Goal: Transaction & Acquisition: Purchase product/service

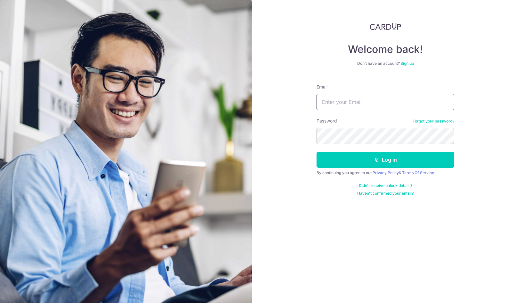
click at [378, 101] on input "Email" at bounding box center [385, 102] width 138 height 16
type input "albertnkt@gmail.com"
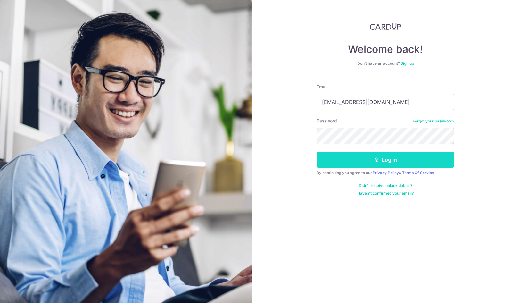
click at [389, 161] on button "Log in" at bounding box center [385, 159] width 138 height 16
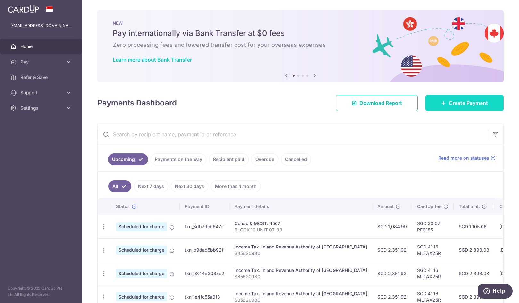
click at [454, 105] on span "Create Payment" at bounding box center [467, 103] width 39 height 8
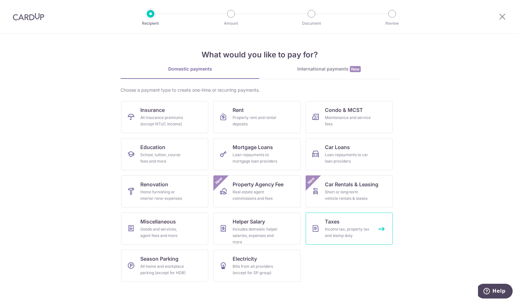
click at [340, 238] on link "Taxes Income tax, property tax and stamp duty" at bounding box center [348, 228] width 87 height 32
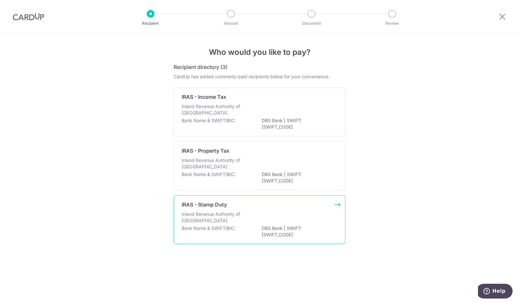
click at [313, 213] on div "Inland Revenue Authority of Singapore" at bounding box center [260, 218] width 156 height 14
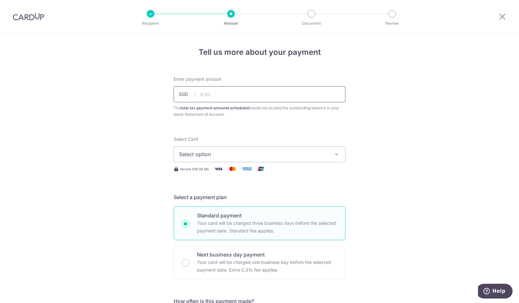
click at [254, 98] on input "text" at bounding box center [260, 94] width 172 height 16
type input "107,900.00"
click at [256, 151] on span "Select option" at bounding box center [253, 154] width 149 height 8
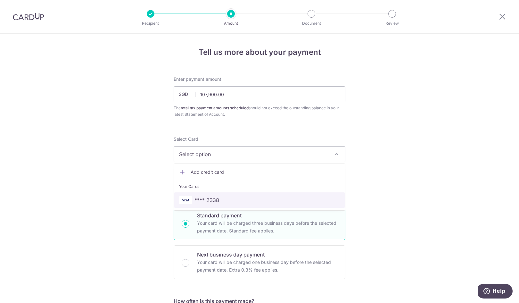
click at [212, 200] on span "**** 2338" at bounding box center [206, 200] width 25 height 8
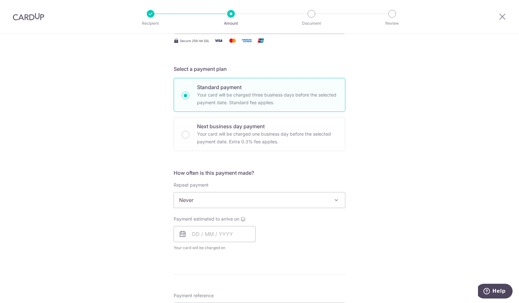
scroll to position [160, 0]
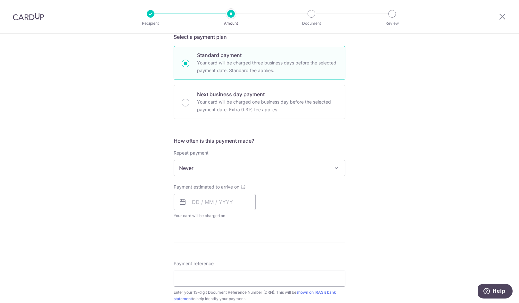
click at [253, 170] on span "Never" at bounding box center [259, 167] width 171 height 15
click at [226, 201] on input "text" at bounding box center [215, 202] width 82 height 16
click at [249, 248] on link "3" at bounding box center [251, 247] width 10 height 10
type input "[DATE]"
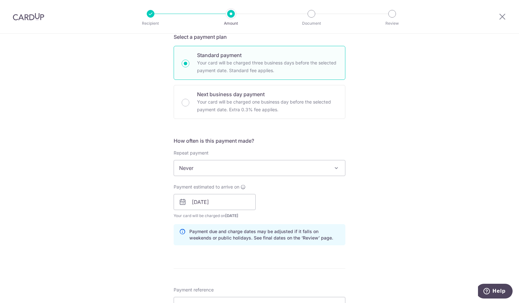
click at [402, 174] on div "Tell us more about your payment Enter payment amount SGD 107,900.00 107900.00 T…" at bounding box center [259, 184] width 519 height 621
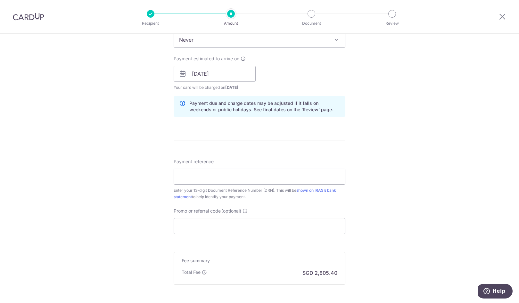
scroll to position [352, 0]
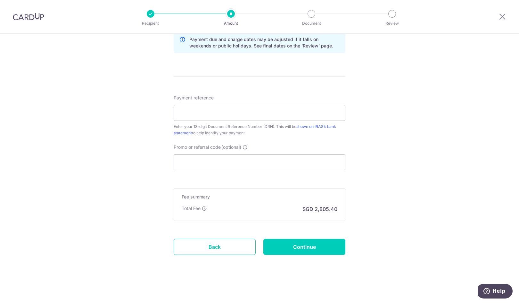
click at [228, 156] on input "Promo or referral code (optional)" at bounding box center [260, 162] width 172 height 16
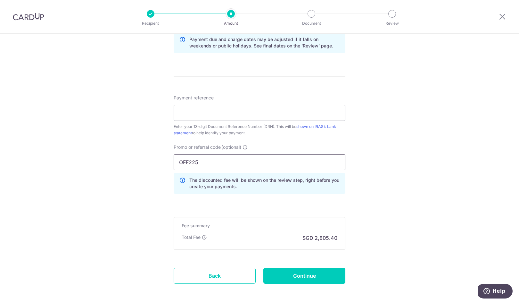
type input "OFF225"
click at [395, 172] on div "Tell us more about your payment Enter payment amount SGD 107,900.00 107900.00 T…" at bounding box center [259, 7] width 519 height 650
click at [285, 276] on input "Continue" at bounding box center [304, 275] width 82 height 16
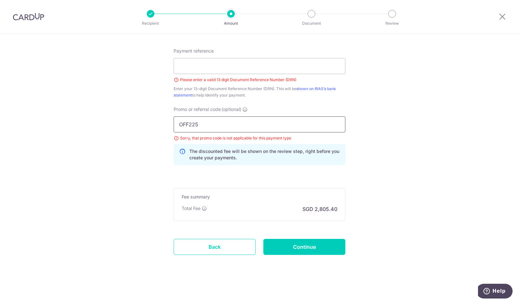
type input "3NEWR2"
click at [290, 244] on input "Continue" at bounding box center [304, 246] width 82 height 16
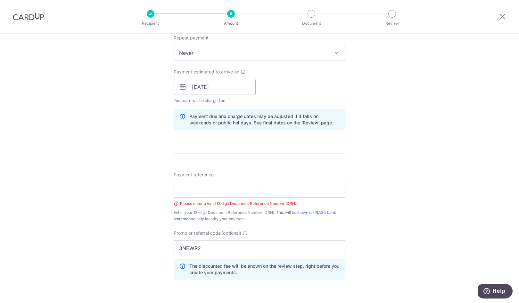
scroll to position [230, 0]
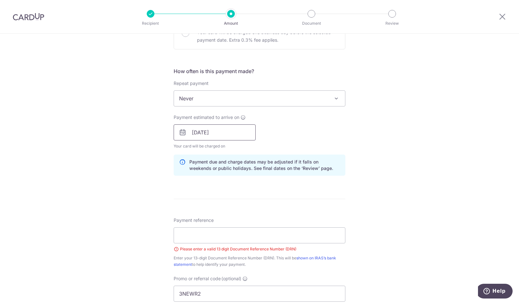
click at [230, 134] on input "[DATE]" at bounding box center [215, 132] width 82 height 16
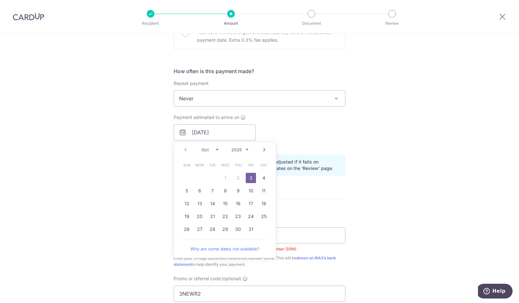
drag, startPoint x: 248, startPoint y: 179, endPoint x: 323, endPoint y: 133, distance: 87.8
click at [248, 179] on link "3" at bounding box center [251, 178] width 10 height 10
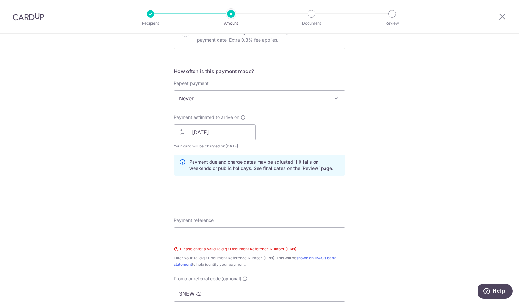
click at [324, 132] on div "Payment estimated to arrive on [DATE] Prev Next Oct Nov [DATE] 2026 2027 2028 2…" at bounding box center [259, 131] width 179 height 35
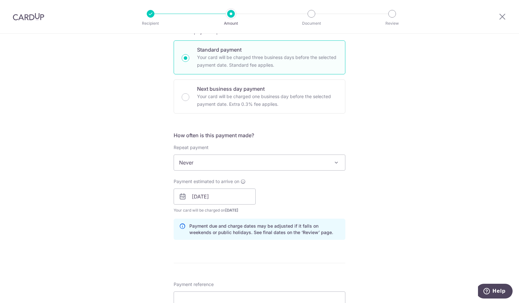
click at [303, 160] on span "Never" at bounding box center [259, 162] width 171 height 15
click at [431, 135] on div "Tell us more about your payment Enter payment amount SGD 107,900.00 107900.00 T…" at bounding box center [259, 197] width 519 height 658
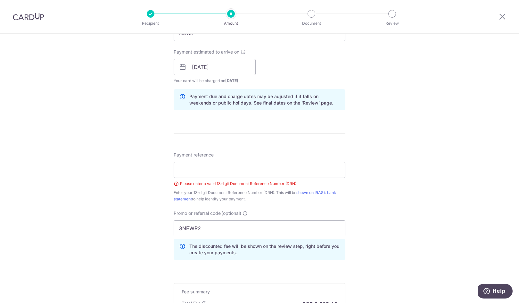
scroll to position [320, 0]
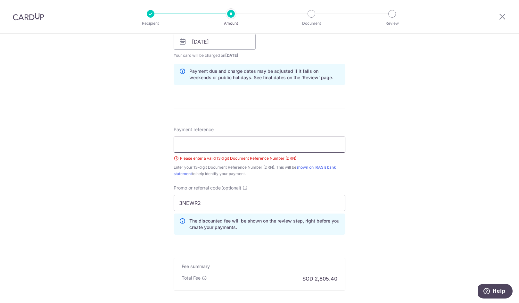
click at [217, 148] on input "Payment reference" at bounding box center [260, 144] width 172 height 16
paste input "2509292517737"
click at [381, 135] on div "Tell us more about your payment Enter payment amount SGD 107,900.00 107900.00 T…" at bounding box center [259, 42] width 519 height 658
click at [231, 146] on input "2509292517737" at bounding box center [260, 144] width 172 height 16
type input "2509292517737"
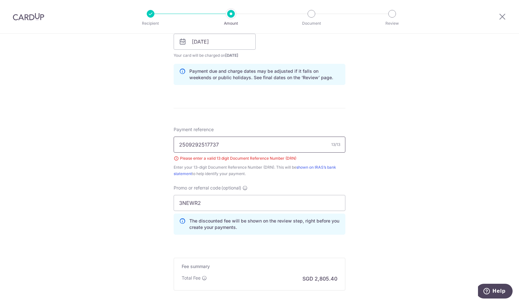
drag, startPoint x: 262, startPoint y: 123, endPoint x: 234, endPoint y: 141, distance: 33.6
click at [262, 123] on form "Enter payment amount SGD 107,900.00 107900.00 The total tax payment amounts sch…" at bounding box center [260, 49] width 172 height 586
drag, startPoint x: 186, startPoint y: 138, endPoint x: 119, endPoint y: 140, distance: 67.6
click at [133, 141] on div "Tell us more about your payment Enter payment amount SGD 107,900.00 107900.00 T…" at bounding box center [259, 42] width 519 height 658
click at [123, 123] on div "Tell us more about your payment Enter payment amount SGD 107,900.00 107900.00 T…" at bounding box center [259, 42] width 519 height 658
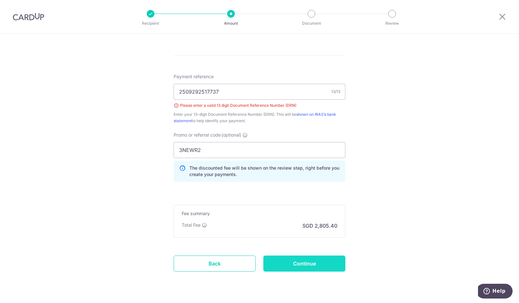
scroll to position [390, 0]
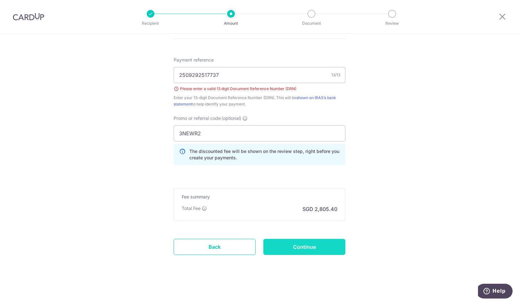
click at [313, 248] on input "Continue" at bounding box center [304, 246] width 82 height 16
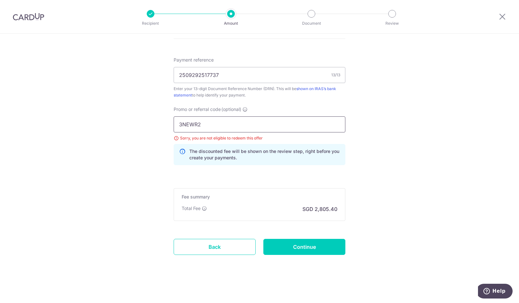
drag, startPoint x: 224, startPoint y: 123, endPoint x: 130, endPoint y: 122, distance: 93.8
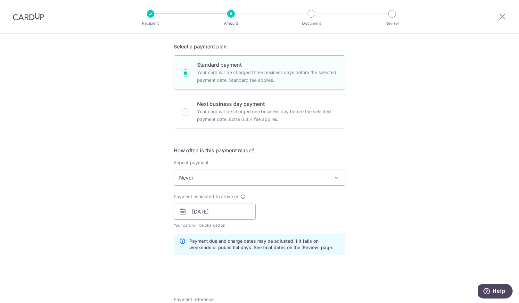
scroll to position [201, 0]
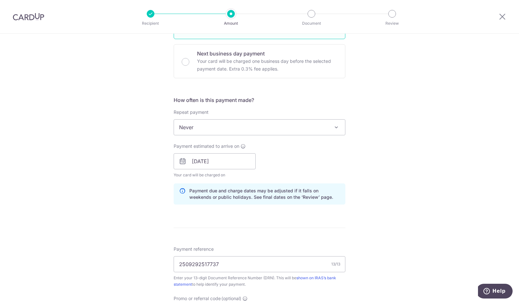
click at [319, 127] on span "Never" at bounding box center [259, 126] width 171 height 15
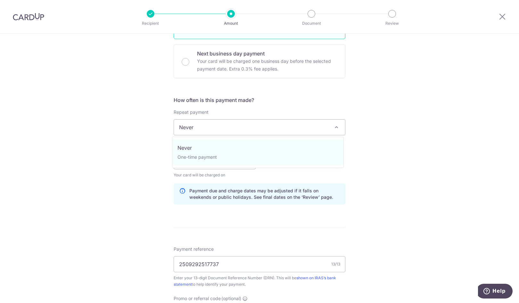
click at [410, 114] on div "Tell us more about your payment Enter payment amount SGD 107,900.00 107900.00 T…" at bounding box center [259, 148] width 519 height 630
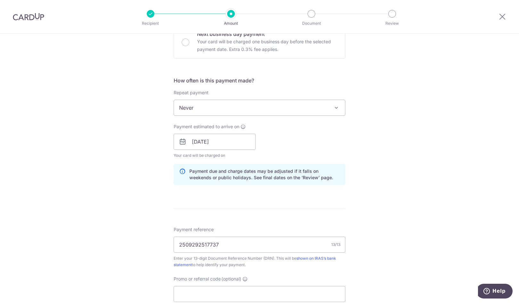
scroll to position [233, 0]
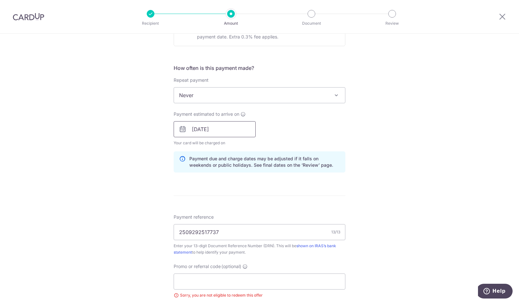
click at [239, 127] on input "[DATE]" at bounding box center [215, 129] width 82 height 16
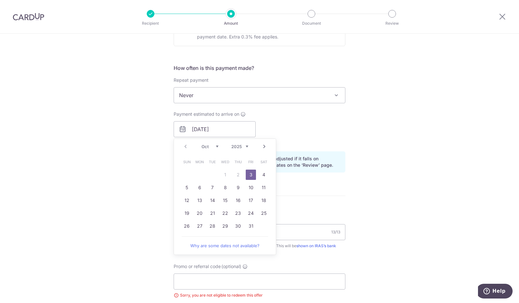
click at [248, 174] on link "3" at bounding box center [251, 174] width 10 height 10
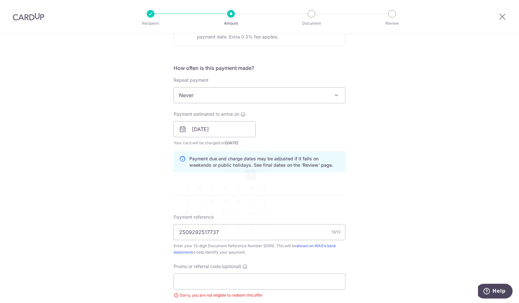
click at [374, 126] on div "Tell us more about your payment Enter payment amount SGD 107,900.00 107900.00 T…" at bounding box center [259, 116] width 519 height 630
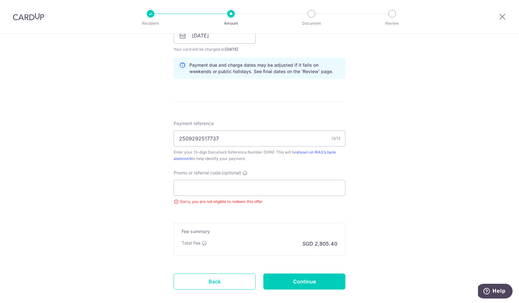
scroll to position [361, 0]
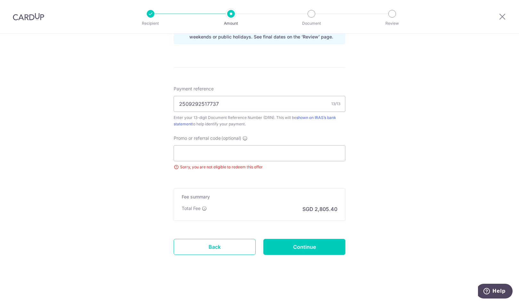
drag, startPoint x: 226, startPoint y: 103, endPoint x: 127, endPoint y: 105, distance: 99.2
click at [243, 151] on input "Promo or referral code (optional)" at bounding box center [260, 153] width 172 height 16
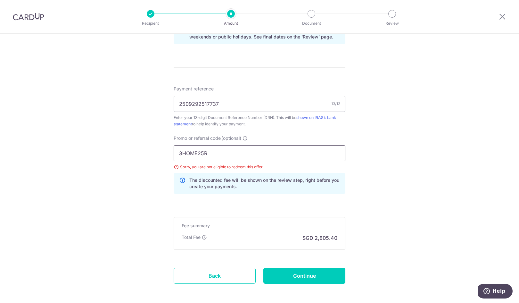
type input "3HOME25R"
drag, startPoint x: 425, startPoint y: 178, endPoint x: 393, endPoint y: 186, distance: 33.5
click at [425, 178] on div "Tell us more about your payment Enter payment amount SGD 107,900.00 107900.00 T…" at bounding box center [259, 2] width 519 height 658
click at [310, 272] on input "Continue" at bounding box center [304, 275] width 82 height 16
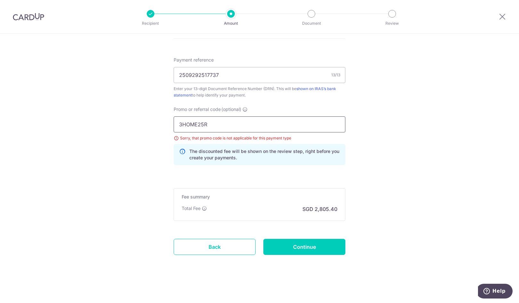
drag, startPoint x: 232, startPoint y: 124, endPoint x: 157, endPoint y: 125, distance: 75.9
click at [175, 125] on input "3HOME25R" at bounding box center [260, 124] width 172 height 16
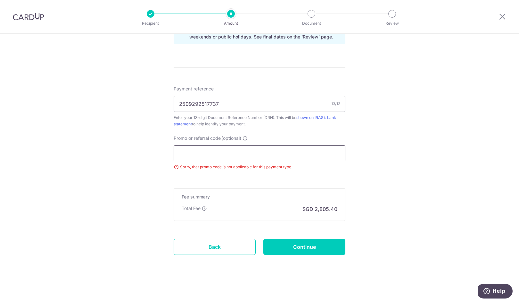
paste input "YEAPFREE:"
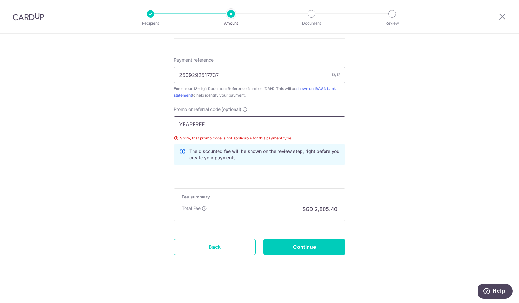
type input "YEAPFREE"
click at [295, 245] on input "Continue" at bounding box center [304, 246] width 82 height 16
click at [197, 121] on input "YEAPFREE" at bounding box center [260, 124] width 172 height 16
click at [179, 122] on input "YEAPFREE" at bounding box center [260, 124] width 172 height 16
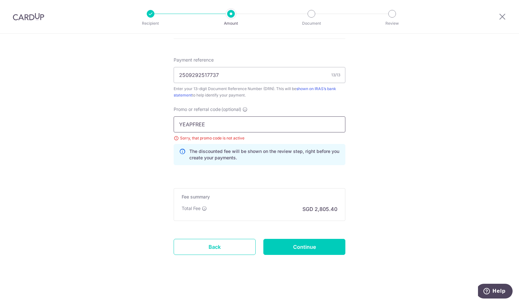
drag, startPoint x: 212, startPoint y: 125, endPoint x: 110, endPoint y: 127, distance: 101.8
paste input "KELINVEST"
type input "KELINVEST"
click at [303, 247] on input "Continue" at bounding box center [304, 246] width 82 height 16
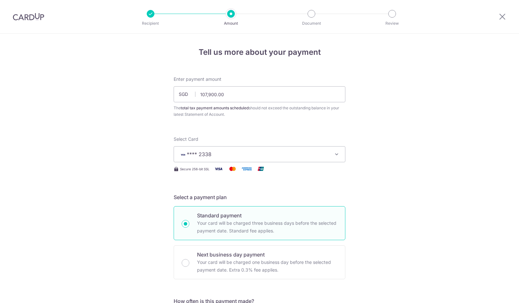
scroll to position [390, 0]
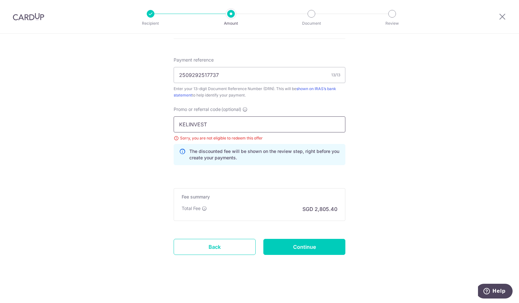
drag, startPoint x: 211, startPoint y: 124, endPoint x: 123, endPoint y: 114, distance: 89.0
type input "v"
type input "VISAFREE"
click at [324, 250] on input "Continue" at bounding box center [304, 246] width 82 height 16
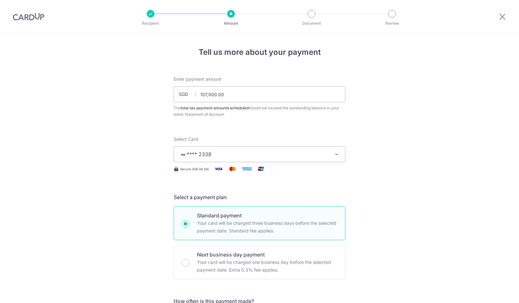
scroll to position [390, 0]
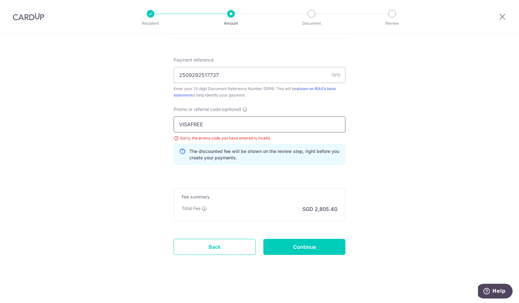
drag, startPoint x: 246, startPoint y: 123, endPoint x: 79, endPoint y: 118, distance: 167.8
paste input "SETHISFY"
type input "SETHISFY"
click at [324, 245] on input "Continue" at bounding box center [304, 246] width 82 height 16
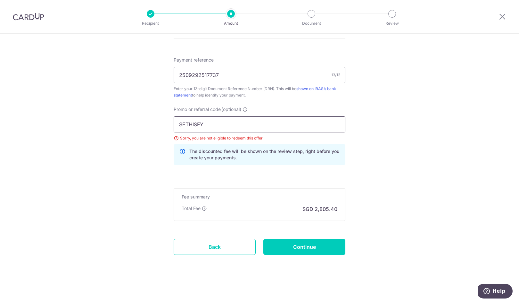
drag, startPoint x: 229, startPoint y: 125, endPoint x: 105, endPoint y: 122, distance: 124.6
paste input "VTAX25R"
type input "VTAX25R"
click at [294, 242] on input "Continue" at bounding box center [304, 246] width 82 height 16
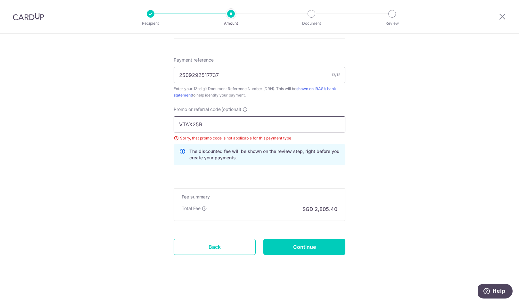
drag, startPoint x: 154, startPoint y: 122, endPoint x: 104, endPoint y: 121, distance: 49.3
paste input "OFF225"
type input "OFF225"
click at [290, 241] on input "Continue" at bounding box center [304, 246] width 82 height 16
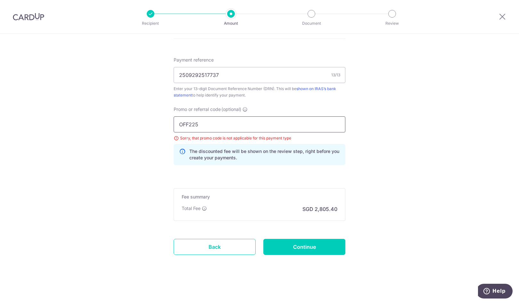
drag, startPoint x: 235, startPoint y: 126, endPoint x: 134, endPoint y: 118, distance: 101.1
click at [185, 124] on input "OFF225" at bounding box center [260, 124] width 172 height 16
type input "O"
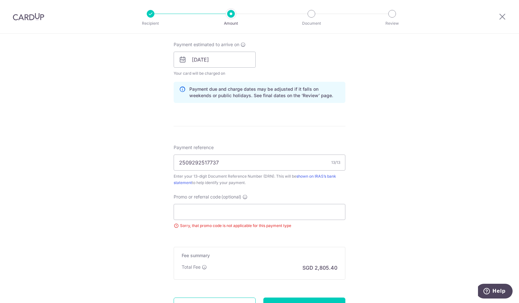
scroll to position [357, 0]
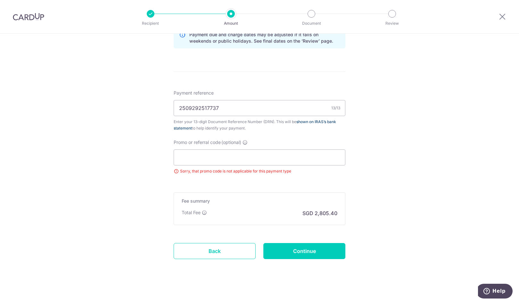
click at [311, 121] on link "shown on IRAS’s bank statement" at bounding box center [255, 124] width 162 height 11
drag, startPoint x: 419, startPoint y: 116, endPoint x: 405, endPoint y: 124, distance: 16.0
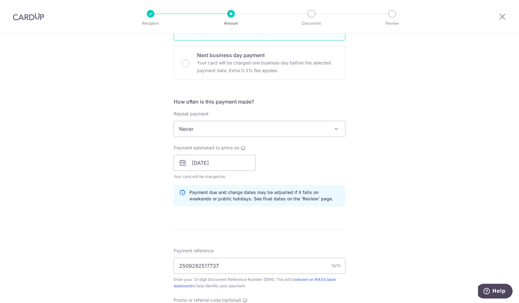
scroll to position [197, 0]
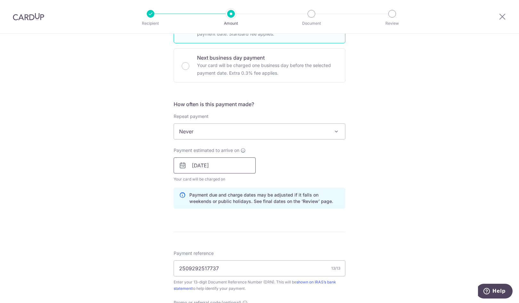
click at [240, 167] on input "[DATE]" at bounding box center [215, 165] width 82 height 16
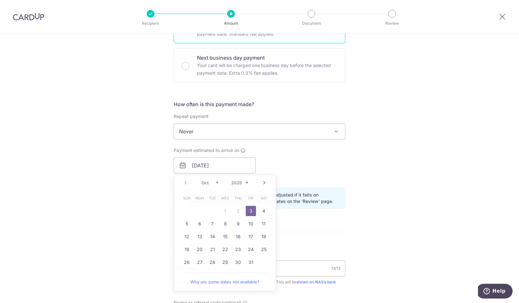
click at [376, 158] on div "Tell us more about your payment Enter payment amount SGD 107,900.00 107900.00 T…" at bounding box center [259, 152] width 519 height 630
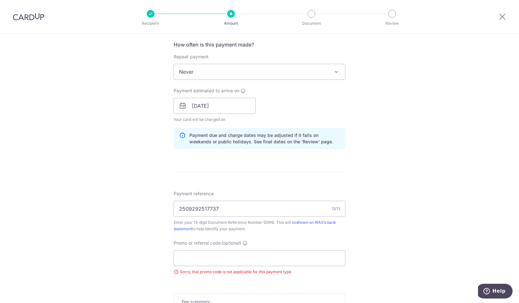
scroll to position [361, 0]
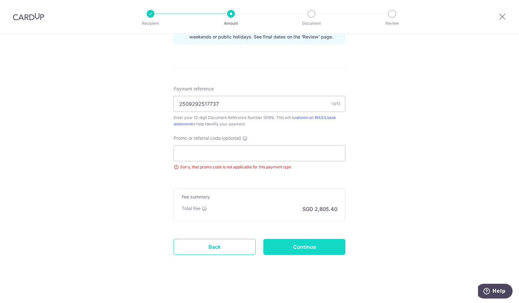
click at [303, 248] on input "Continue" at bounding box center [304, 246] width 82 height 16
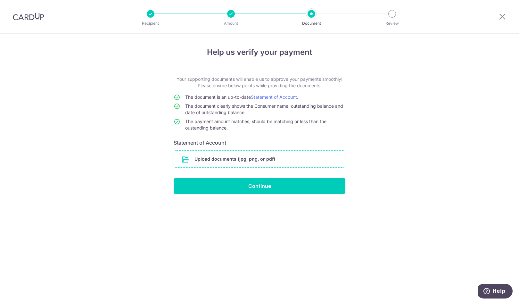
click at [241, 161] on input "file" at bounding box center [259, 158] width 171 height 17
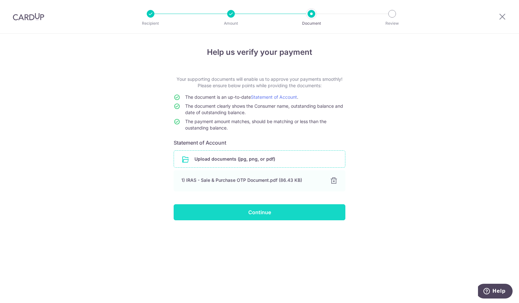
click at [279, 214] on input "Continue" at bounding box center [260, 212] width 172 height 16
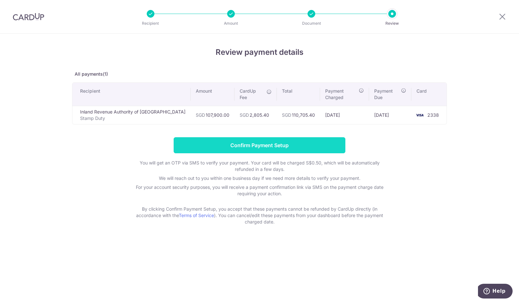
click at [258, 141] on input "Confirm Payment Setup" at bounding box center [260, 145] width 172 height 16
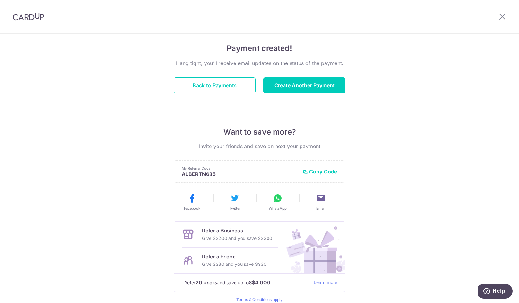
scroll to position [73, 0]
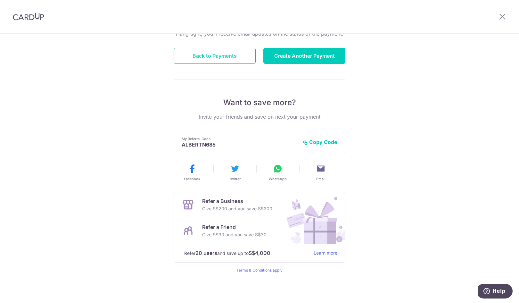
click at [217, 58] on button "Back to Payments" at bounding box center [215, 56] width 82 height 16
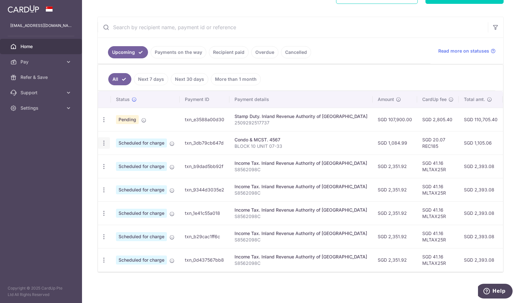
click at [102, 140] on icon "button" at bounding box center [104, 143] width 7 height 7
click at [128, 157] on span "Update payment" at bounding box center [138, 161] width 44 height 8
radio input "true"
type input "1,084.99"
type input "[DATE]"
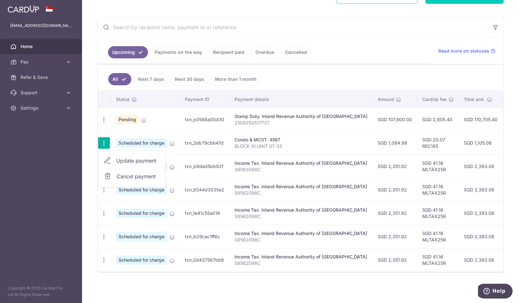
type input "BLOCK 10 UNIT 07-33"
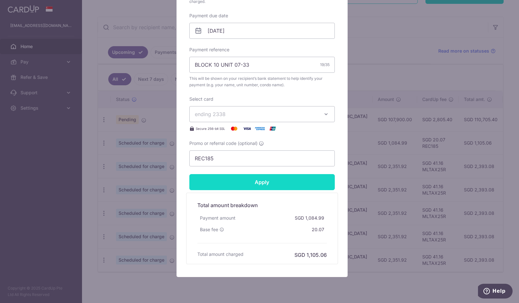
scroll to position [216, 0]
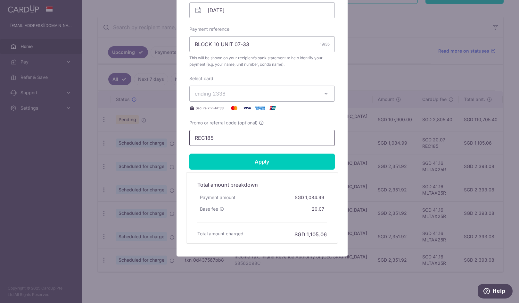
drag, startPoint x: 219, startPoint y: 132, endPoint x: 197, endPoint y: 133, distance: 21.5
click at [179, 131] on div "Edit payment By clicking apply, you will make changes to all payments to 4567 s…" at bounding box center [261, 43] width 171 height 426
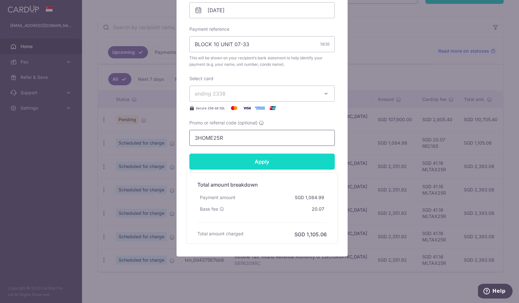
type input "3HOME25R"
click at [270, 163] on input "Apply" at bounding box center [261, 161] width 145 height 16
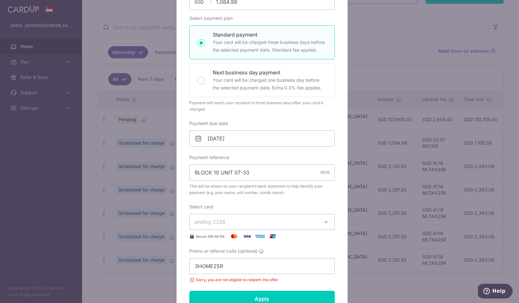
scroll to position [0, 0]
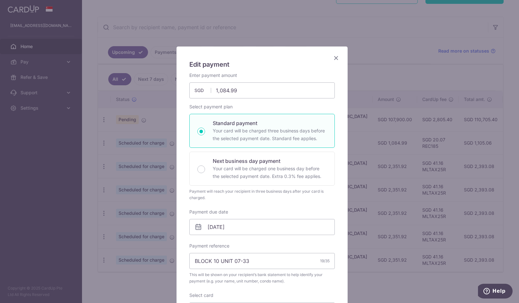
click at [334, 56] on icon "Close" at bounding box center [336, 58] width 8 height 8
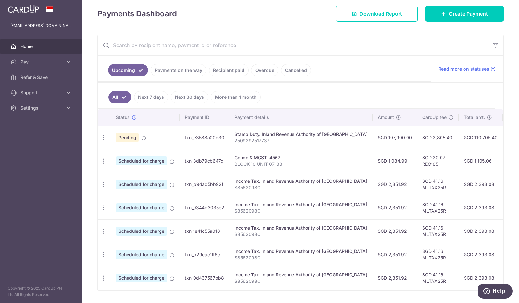
scroll to position [110, 0]
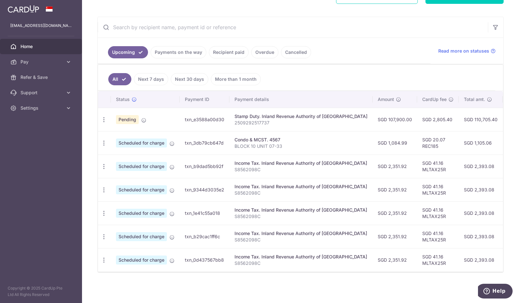
click at [46, 47] on span "Home" at bounding box center [41, 46] width 42 height 6
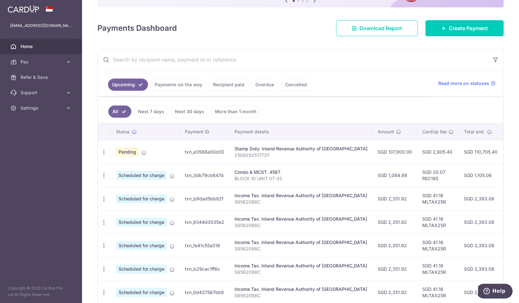
scroll to position [96, 0]
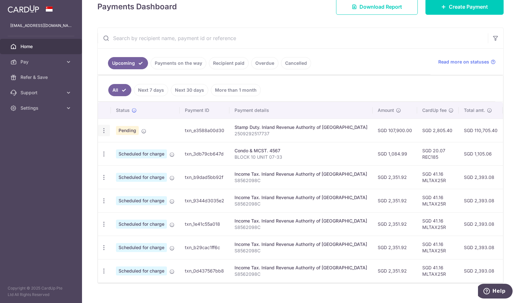
click at [104, 132] on icon "button" at bounding box center [104, 130] width 7 height 7
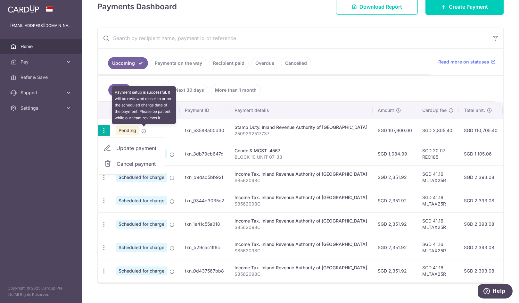
click at [143, 130] on icon at bounding box center [143, 130] width 5 height 5
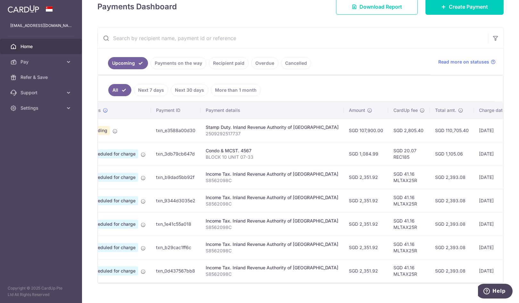
scroll to position [0, 0]
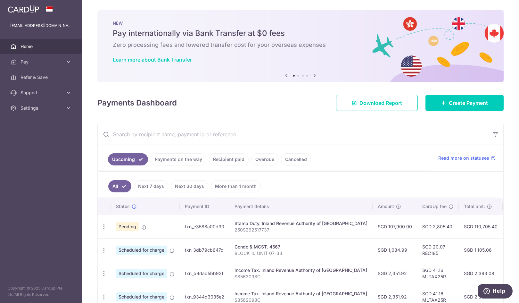
scroll to position [64, 0]
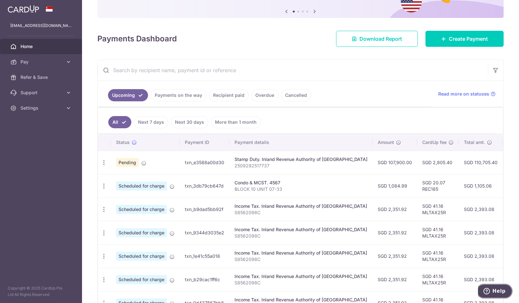
click at [495, 289] on span "Help" at bounding box center [498, 291] width 13 height 6
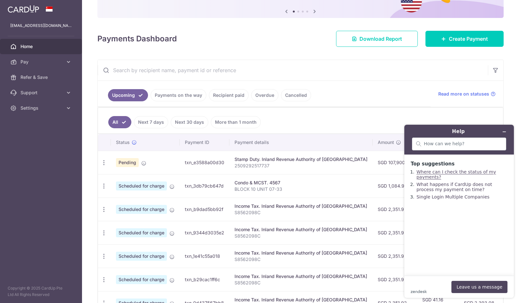
click at [439, 171] on link "Where can I check the status of my payments?" at bounding box center [455, 174] width 79 height 10
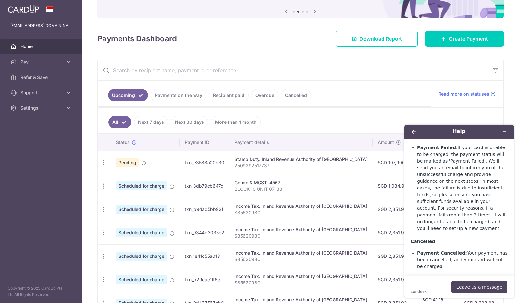
scroll to position [490, 0]
click at [412, 131] on icon "Back" at bounding box center [413, 132] width 4 height 4
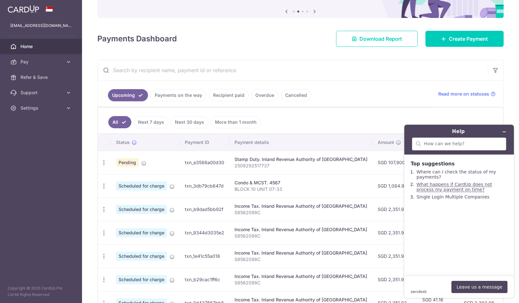
click at [476, 186] on link "What happens if CardUp does not process my payment on time?" at bounding box center [454, 187] width 76 height 10
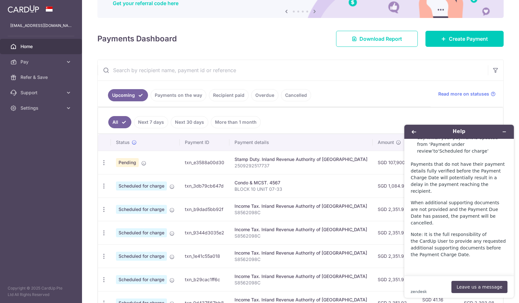
scroll to position [506, 0]
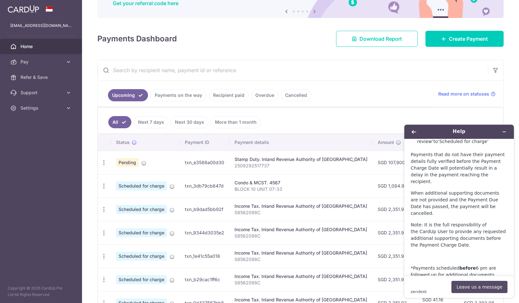
click at [491, 285] on button "Leave us a message" at bounding box center [479, 286] width 56 height 12
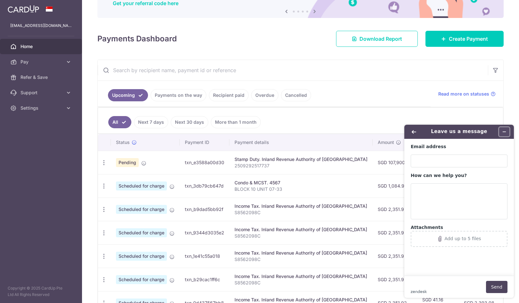
click at [506, 131] on icon "Minimise widget" at bounding box center [504, 131] width 4 height 4
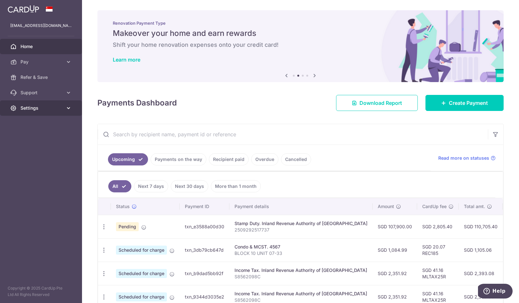
click at [57, 107] on span "Settings" at bounding box center [41, 108] width 42 height 6
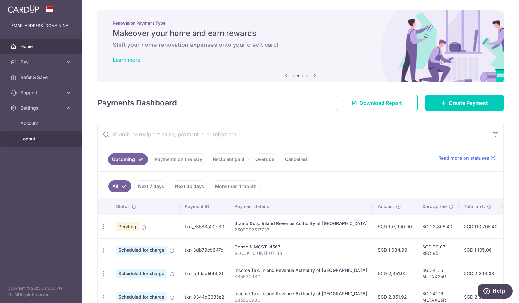
click at [29, 137] on span "Logout" at bounding box center [41, 138] width 42 height 6
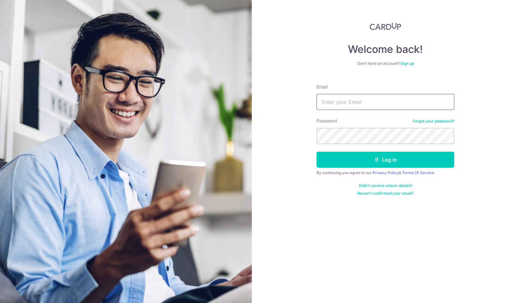
click at [327, 101] on input "Email" at bounding box center [385, 102] width 138 height 16
type input "[EMAIL_ADDRESS][DOMAIN_NAME]"
click at [316, 151] on button "Log in" at bounding box center [385, 159] width 138 height 16
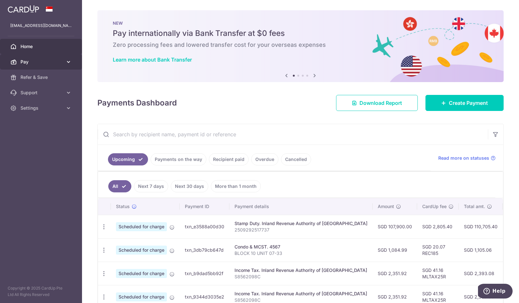
click at [63, 61] on link "Pay" at bounding box center [41, 61] width 82 height 15
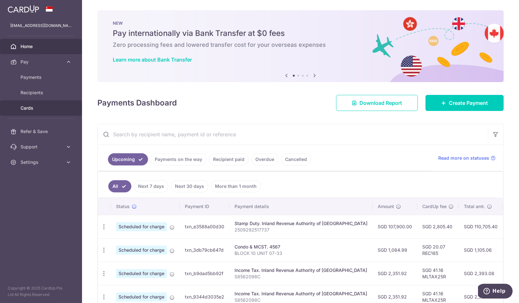
click at [31, 109] on span "Cards" at bounding box center [41, 108] width 42 height 6
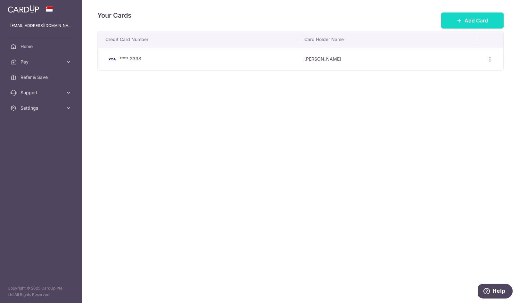
click at [472, 20] on span "Add Card" at bounding box center [475, 21] width 23 height 8
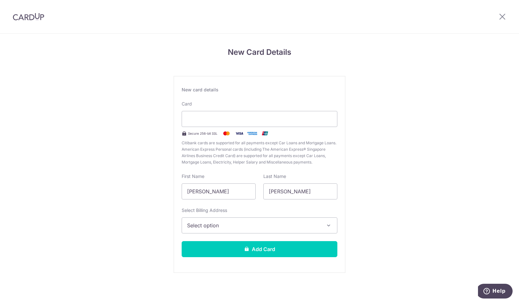
click at [234, 228] on span "Select option" at bounding box center [253, 225] width 133 height 8
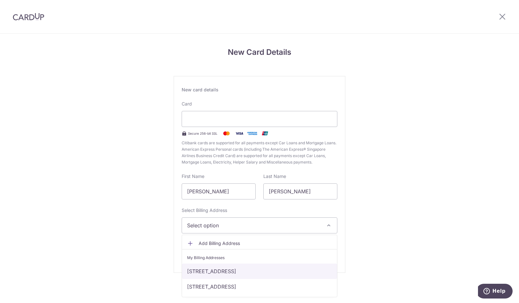
click at [252, 271] on link "Block 10, #07-33, 10 Bedok Rise, Singapore, Singapore-469601" at bounding box center [259, 270] width 155 height 15
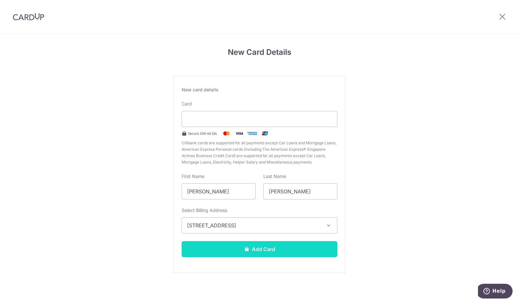
click at [246, 246] on icon at bounding box center [246, 248] width 5 height 5
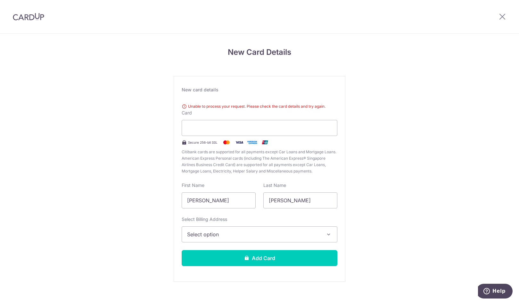
scroll to position [9, 0]
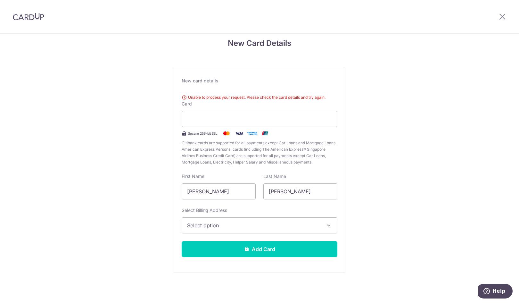
click at [397, 153] on div "New Card Details New card details Unable to process your request. Please check …" at bounding box center [259, 164] width 519 height 278
click at [502, 17] on icon at bounding box center [502, 16] width 8 height 8
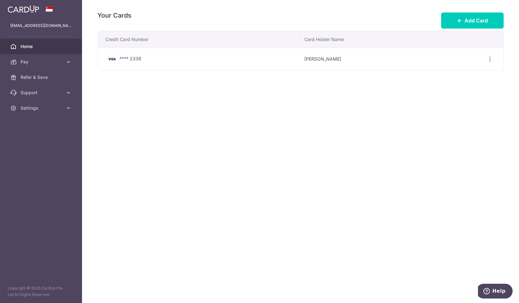
click at [30, 44] on span "Home" at bounding box center [41, 46] width 42 height 6
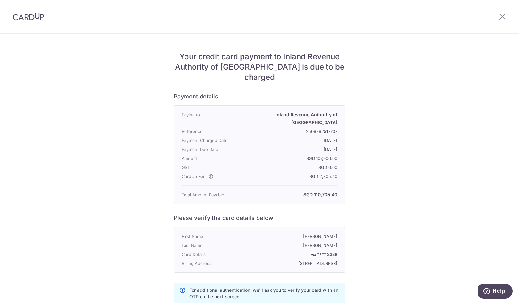
click at [32, 134] on div "Your credit card payment to Inland Revenue Authority of Singapore is due to be …" at bounding box center [259, 204] width 519 height 340
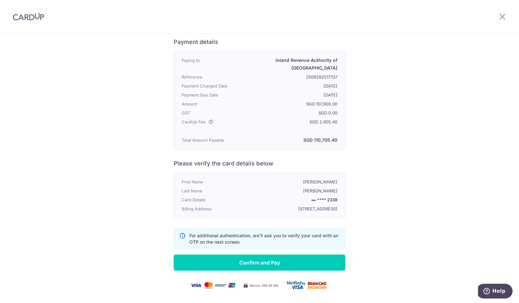
scroll to position [61, 0]
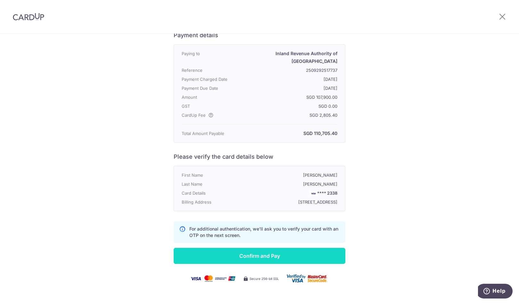
click at [279, 247] on input "Confirm and Pay" at bounding box center [260, 255] width 172 height 16
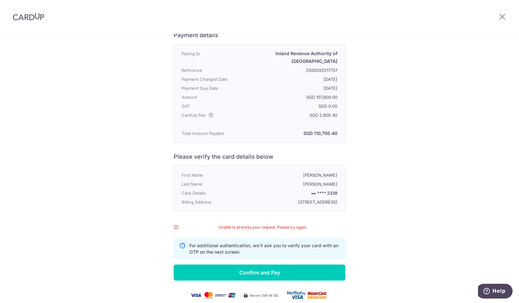
click at [388, 169] on div "Your credit card payment to Inland Revenue Authority of Singapore is due to be …" at bounding box center [259, 150] width 519 height 357
drag, startPoint x: 496, startPoint y: 184, endPoint x: 491, endPoint y: 184, distance: 5.5
click at [496, 184] on div "Your credit card payment to Inland Revenue Authority of Singapore is due to be …" at bounding box center [259, 150] width 519 height 357
click at [417, 212] on div "Your credit card payment to Inland Revenue Authority of Singapore is due to be …" at bounding box center [259, 150] width 519 height 357
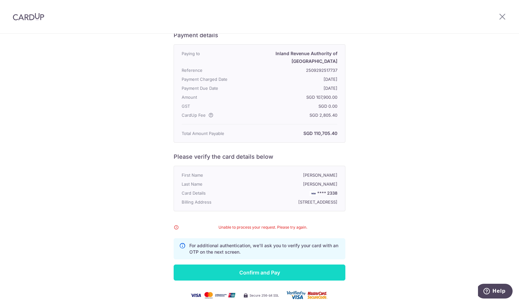
click at [244, 264] on input "Confirm and Pay" at bounding box center [260, 272] width 172 height 16
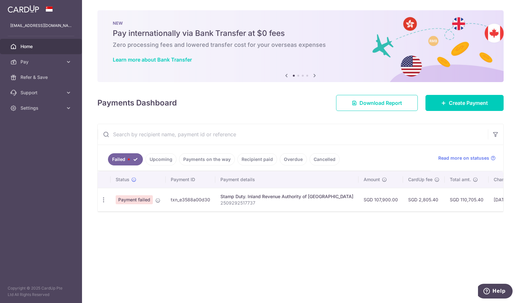
click at [165, 159] on link "Upcoming" at bounding box center [160, 159] width 31 height 12
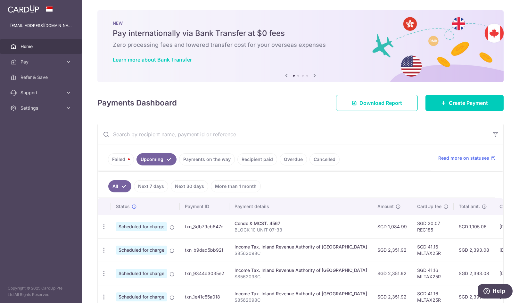
click at [119, 161] on link "Failed" at bounding box center [121, 159] width 26 height 12
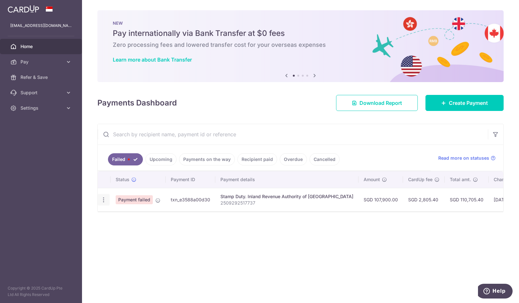
click at [100, 199] on div "Update payment" at bounding box center [104, 200] width 12 height 12
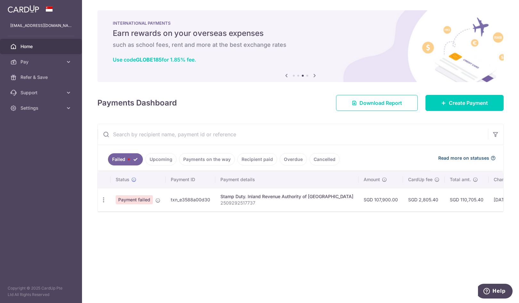
click at [481, 160] on span "Read more on statuses" at bounding box center [463, 158] width 51 height 6
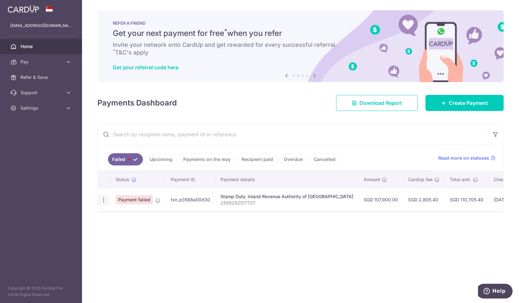
click at [102, 201] on icon "button" at bounding box center [103, 199] width 7 height 7
click at [129, 216] on span "Update payment" at bounding box center [138, 217] width 44 height 8
radio input "true"
type input "107,900.00"
type input "2509292517737"
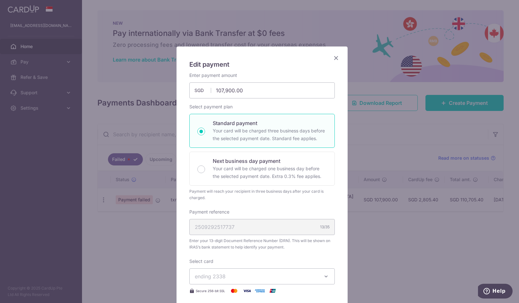
click at [334, 57] on icon "Close" at bounding box center [336, 58] width 8 height 8
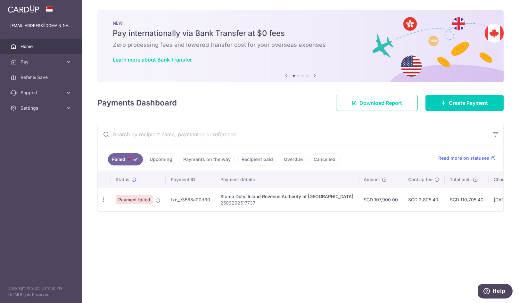
scroll to position [0, 87]
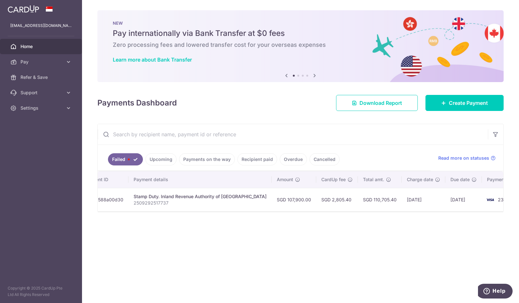
drag, startPoint x: 412, startPoint y: 210, endPoint x: 518, endPoint y: 208, distance: 106.3
click at [518, 208] on div "× Pause Schedule Pause all future payments in this series Pause just this one p…" at bounding box center [300, 151] width 437 height 303
click at [477, 222] on div "× Pause Schedule Pause all future payments in this series Pause just this one p…" at bounding box center [300, 151] width 437 height 303
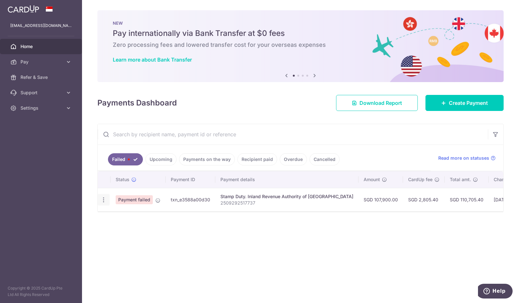
click at [101, 200] on icon "button" at bounding box center [103, 199] width 7 height 7
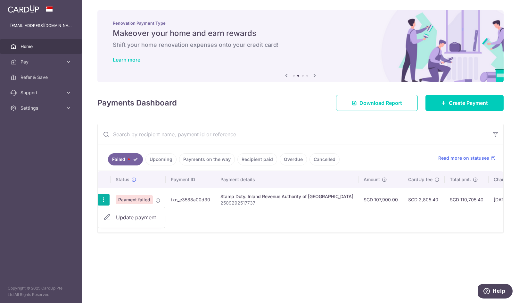
click at [127, 221] on span "Update payment" at bounding box center [138, 217] width 44 height 8
radio input "true"
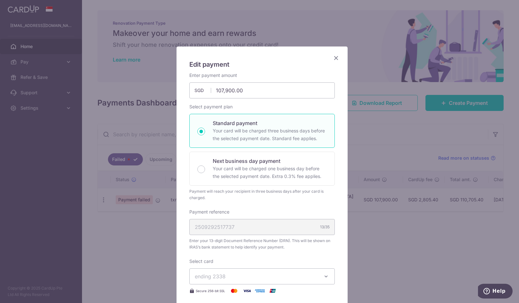
click at [335, 59] on icon "Close" at bounding box center [336, 58] width 8 height 8
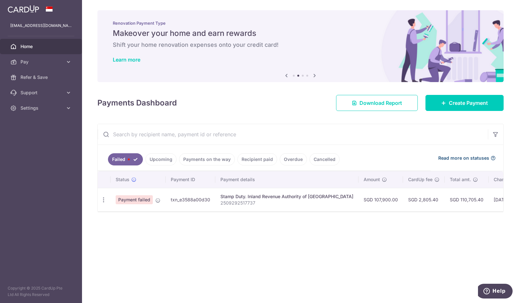
click at [456, 156] on span "Read more on statuses" at bounding box center [463, 158] width 51 height 6
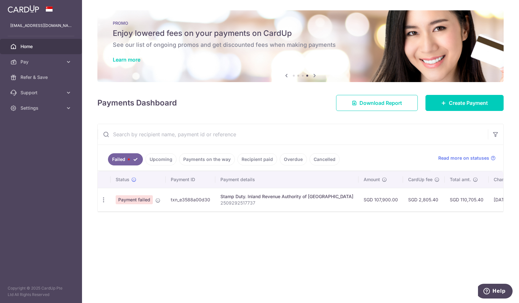
click at [30, 46] on span "Home" at bounding box center [41, 46] width 42 height 6
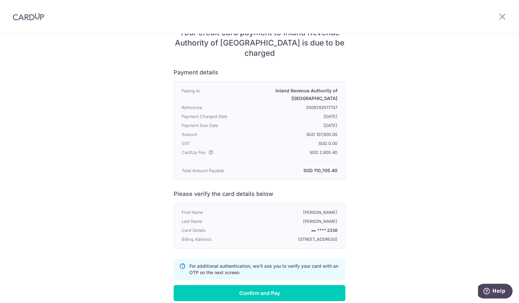
scroll to position [61, 0]
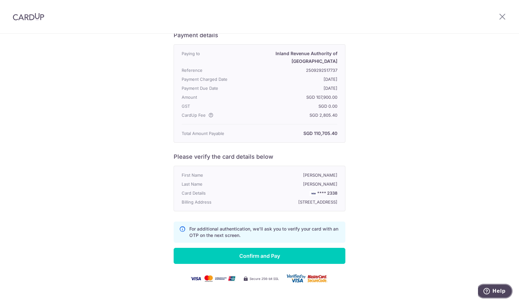
click at [492, 292] on span "Help" at bounding box center [487, 290] width 9 height 6
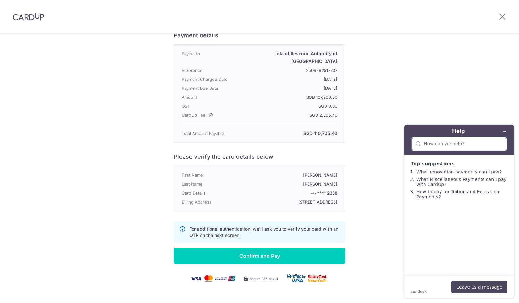
click at [456, 143] on input "search" at bounding box center [463, 144] width 78 height 6
type input "contact us"
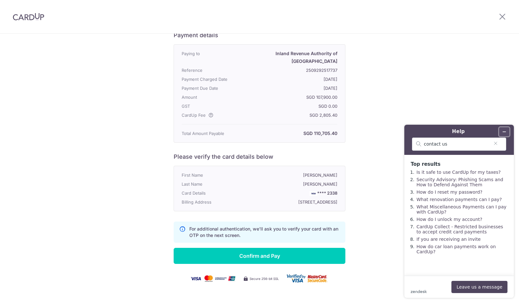
click at [506, 132] on button "Minimise widget" at bounding box center [504, 131] width 10 height 9
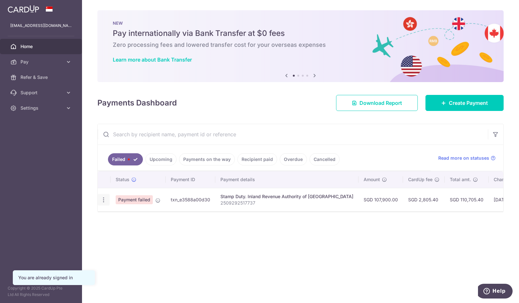
click at [101, 199] on icon "button" at bounding box center [103, 199] width 7 height 7
click at [113, 218] on link "Update payment" at bounding box center [131, 216] width 67 height 15
radio input "true"
type input "107,900.00"
type input "2509292517737"
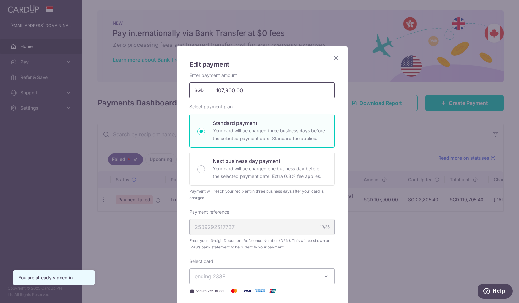
drag, startPoint x: 247, startPoint y: 92, endPoint x: 169, endPoint y: 97, distance: 78.3
click at [169, 97] on div "Edit payment By clicking apply, you will make changes to all payments to Inland…" at bounding box center [259, 151] width 519 height 303
type input "0.00"
click at [288, 72] on div "Enter payment amount 0.00 0.00 SGD To change the payment amount, please cancel …" at bounding box center [261, 85] width 145 height 26
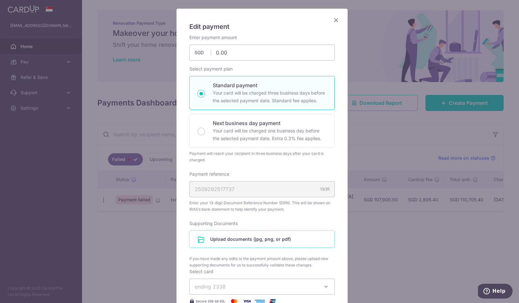
scroll to position [8, 0]
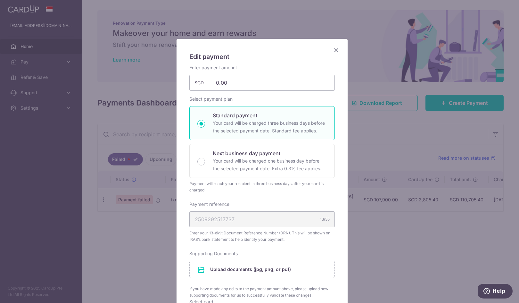
click at [332, 51] on icon "Close" at bounding box center [336, 50] width 8 height 8
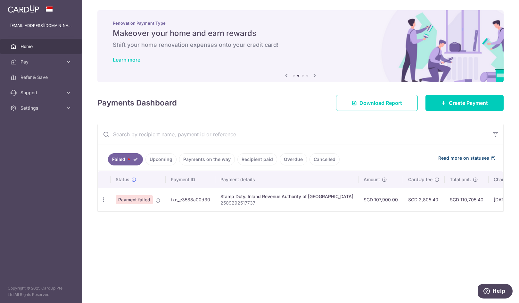
click at [477, 157] on span "Read more on statuses" at bounding box center [463, 158] width 51 height 6
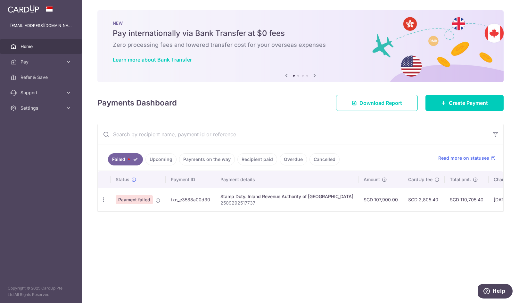
click at [164, 159] on link "Upcoming" at bounding box center [160, 159] width 31 height 12
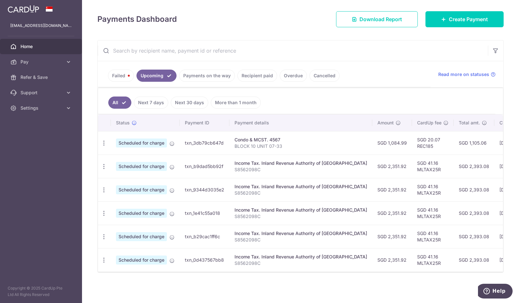
click at [206, 70] on link "Payments on the way" at bounding box center [207, 75] width 56 height 12
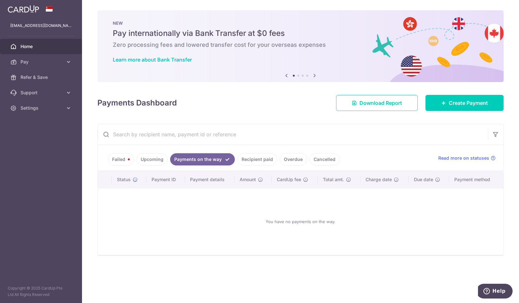
click at [261, 161] on link "Recipient paid" at bounding box center [257, 159] width 40 height 12
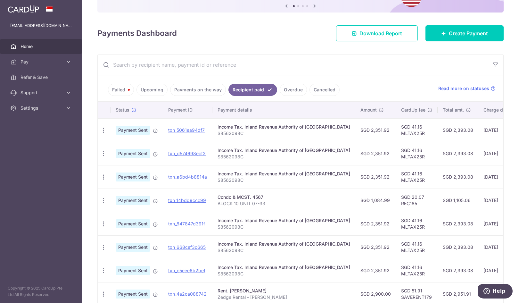
scroll to position [40, 0]
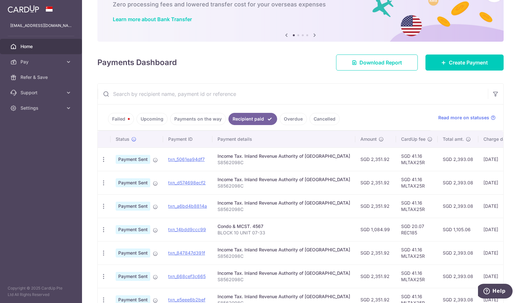
click at [287, 120] on link "Overdue" at bounding box center [292, 119] width 27 height 12
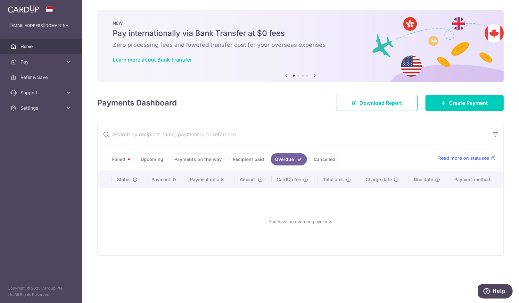
click at [321, 157] on link "Cancelled" at bounding box center [324, 159] width 30 height 12
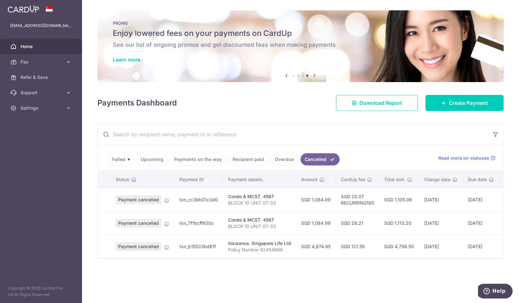
drag, startPoint x: 339, startPoint y: 257, endPoint x: 366, endPoint y: 257, distance: 26.9
click at [368, 254] on td "SGD 121.55" at bounding box center [356, 245] width 43 height 23
click at [279, 281] on div "× Pause Schedule Pause all future payments in this series Pause just this one p…" at bounding box center [300, 151] width 437 height 303
click at [114, 158] on link "Failed" at bounding box center [121, 159] width 26 height 12
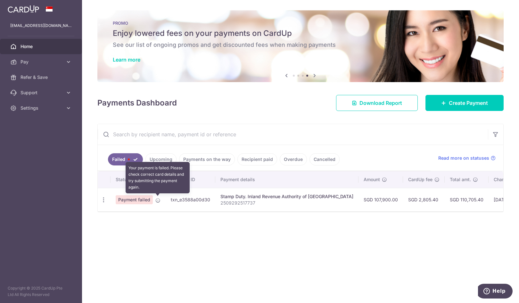
click at [159, 199] on icon at bounding box center [157, 200] width 5 height 5
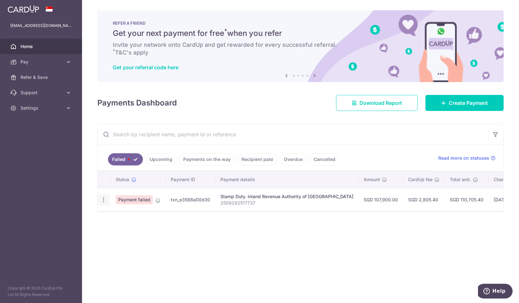
drag, startPoint x: 132, startPoint y: 200, endPoint x: 103, endPoint y: 199, distance: 29.5
click at [103, 199] on icon "button" at bounding box center [103, 199] width 7 height 7
click at [109, 217] on icon at bounding box center [107, 217] width 8 height 8
radio input "true"
type input "107,900.00"
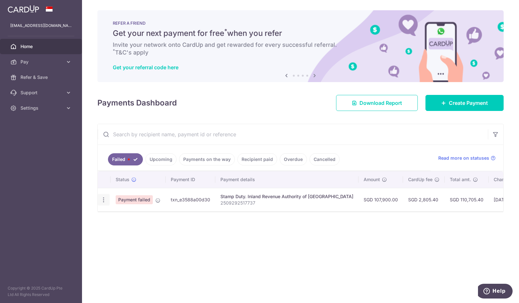
type input "2509292517737"
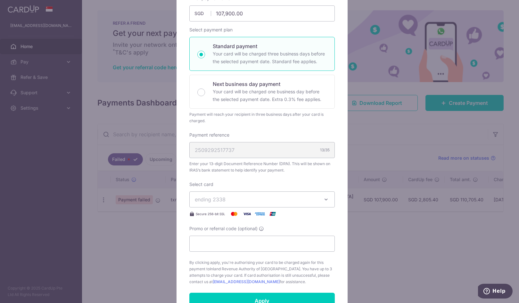
scroll to position [160, 0]
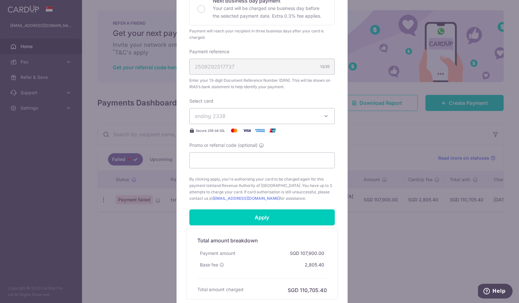
click at [306, 109] on button "ending 2338" at bounding box center [261, 116] width 145 height 16
click at [302, 93] on div "Enter payment amount 107,900.00 107900.00 SGD To change the payment amount, ple…" at bounding box center [261, 56] width 145 height 289
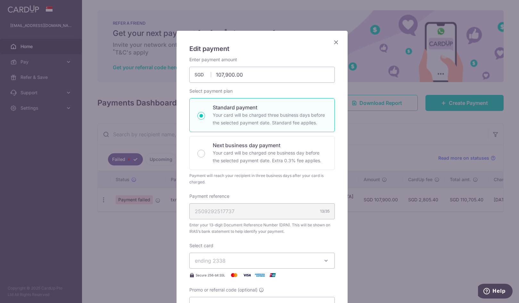
scroll to position [0, 0]
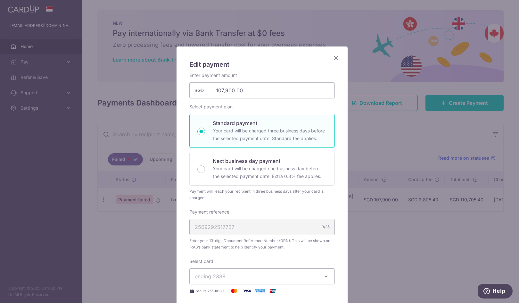
click at [332, 56] on icon "Close" at bounding box center [336, 58] width 8 height 8
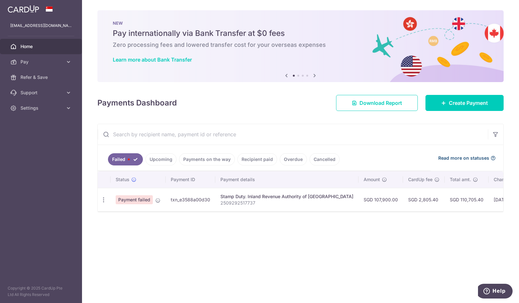
click at [467, 157] on span "Read more on statuses" at bounding box center [463, 158] width 51 height 6
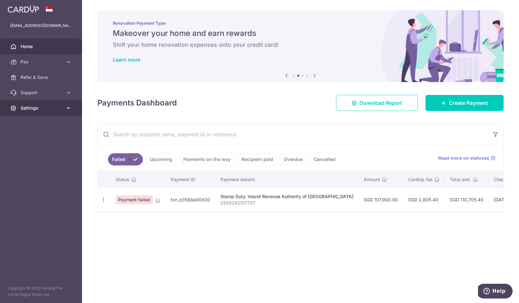
click at [39, 105] on span "Settings" at bounding box center [41, 108] width 42 height 6
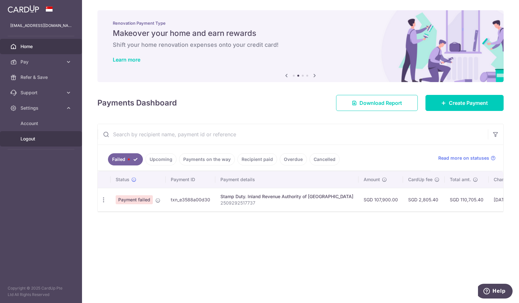
click at [29, 142] on link "Logout" at bounding box center [41, 138] width 82 height 15
